Goal: Download file/media

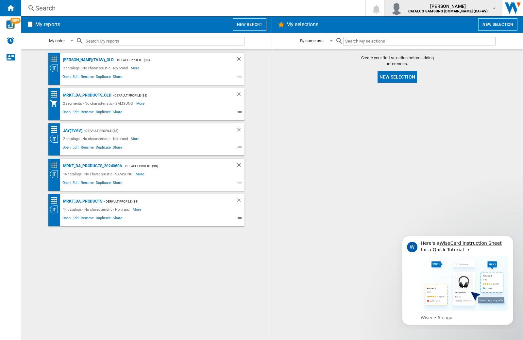
click at [403, 8] on img "button" at bounding box center [396, 8] width 13 height 13
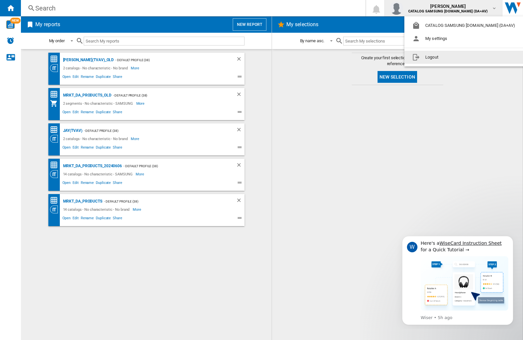
click at [455, 57] on button "Logout" at bounding box center [464, 57] width 121 height 13
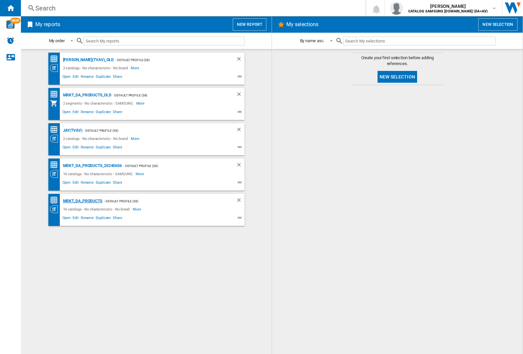
click at [82, 201] on div "MRKT_DA_PRODUCTS" at bounding box center [81, 201] width 41 height 8
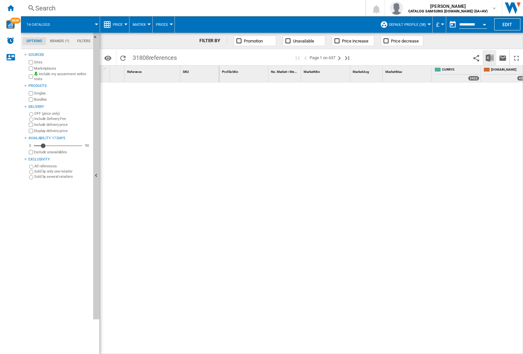
click at [489, 57] on img "Download in Excel" at bounding box center [490, 58] width 8 height 8
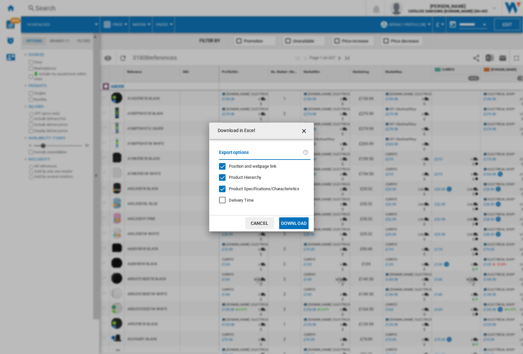
click at [248, 166] on span "Position and webpage link" at bounding box center [253, 166] width 48 height 5
click at [294, 223] on button "Download" at bounding box center [293, 223] width 29 height 12
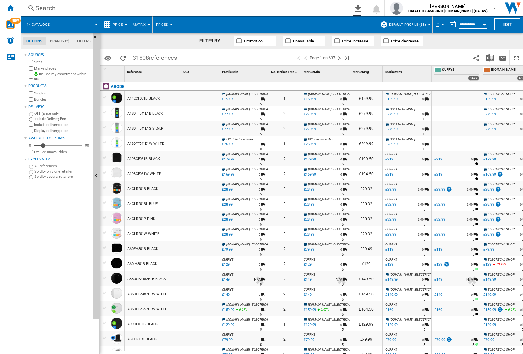
click at [204, 112] on div at bounding box center [199, 113] width 39 height 15
